Goal: Transaction & Acquisition: Purchase product/service

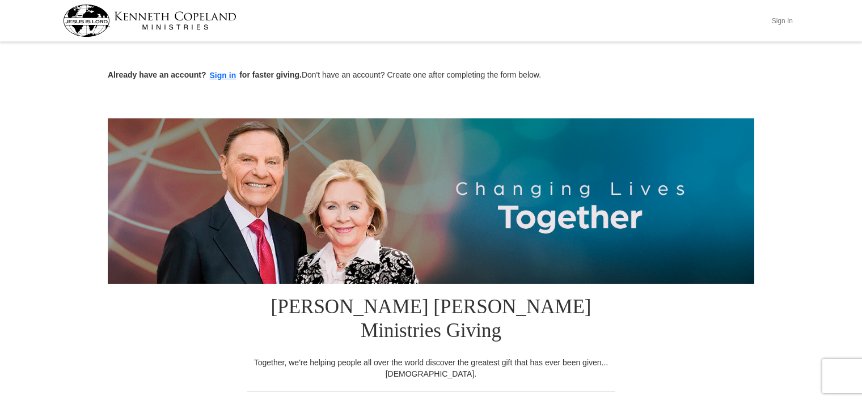
click at [781, 20] on button "Sign In" at bounding box center [782, 21] width 34 height 18
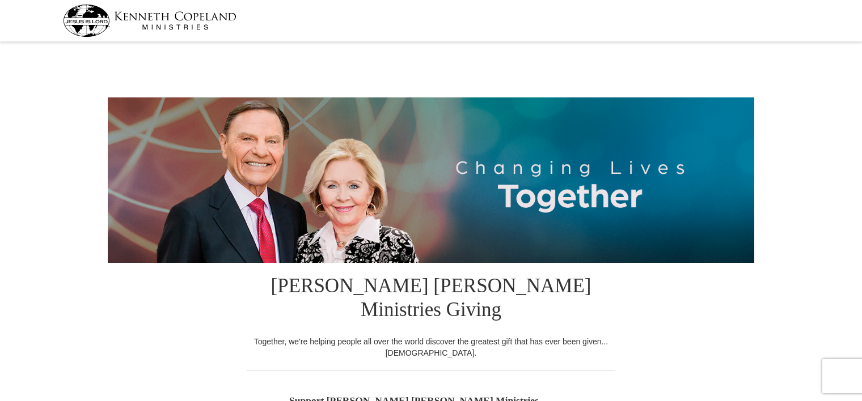
select select "NC"
drag, startPoint x: 0, startPoint y: 0, endPoint x: 82, endPoint y: 235, distance: 248.6
drag, startPoint x: 82, startPoint y: 235, endPoint x: 406, endPoint y: 66, distance: 365.5
click at [406, 66] on div at bounding box center [431, 57] width 646 height 24
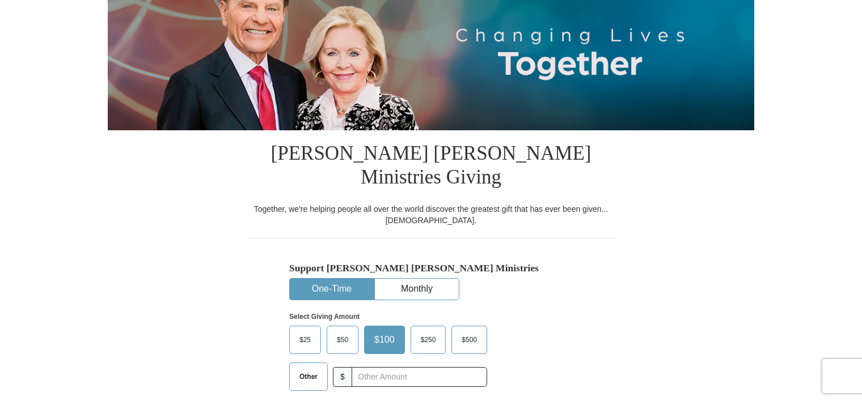
scroll to position [227, 0]
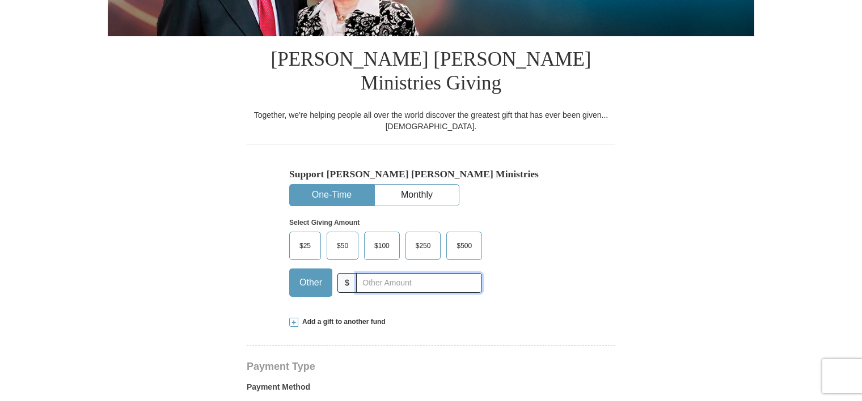
click at [382, 273] on input "text" at bounding box center [419, 283] width 126 height 20
type input "10"
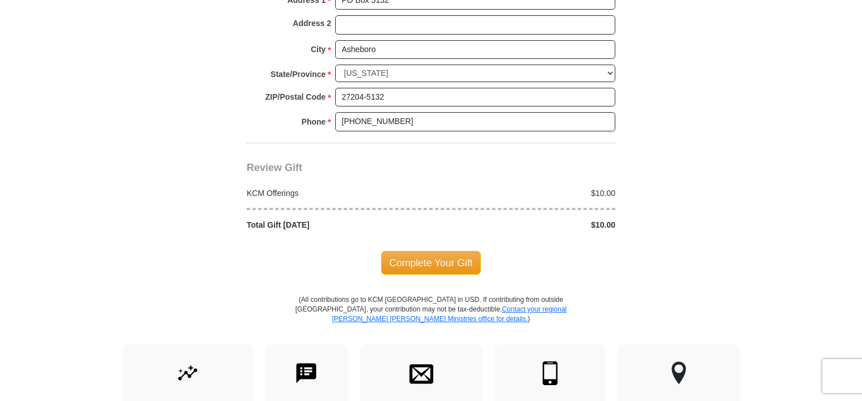
scroll to position [964, 0]
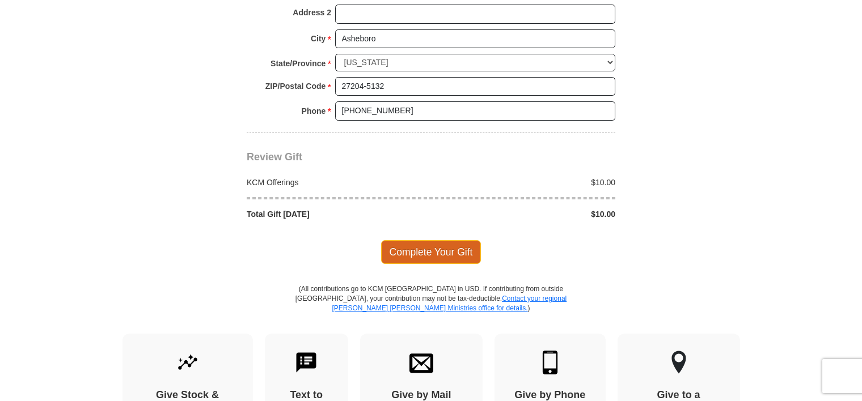
click at [445, 240] on span "Complete Your Gift" at bounding box center [431, 252] width 100 height 24
